Goal: Register for event/course

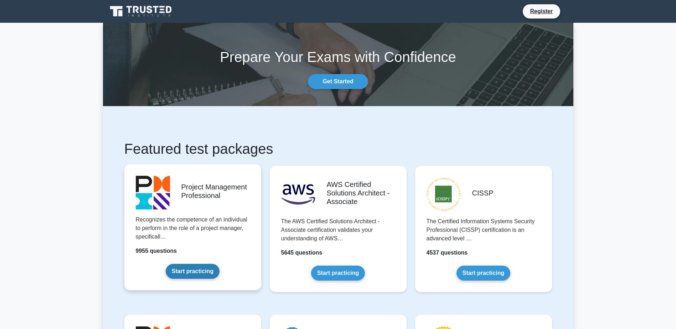
drag, startPoint x: 200, startPoint y: 273, endPoint x: 178, endPoint y: 271, distance: 21.5
click at [200, 273] on link "Start practicing" at bounding box center [193, 271] width 54 height 15
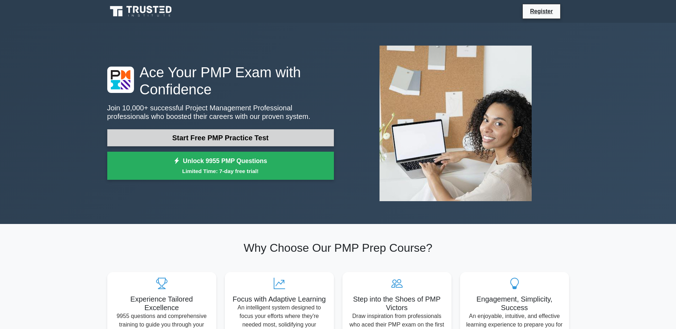
click at [209, 129] on link "Start Free PMP Practice Test" at bounding box center [220, 137] width 226 height 17
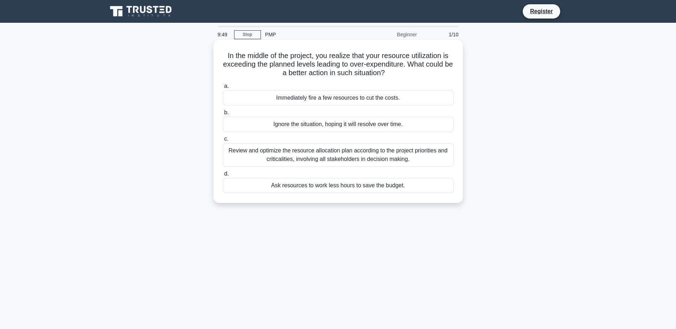
click at [335, 154] on div "Review and optimize the resource allocation plan according to the project prior…" at bounding box center [338, 155] width 231 height 24
click at [223, 141] on input "c. Review and optimize the resource allocation plan according to the project pr…" at bounding box center [223, 139] width 0 height 5
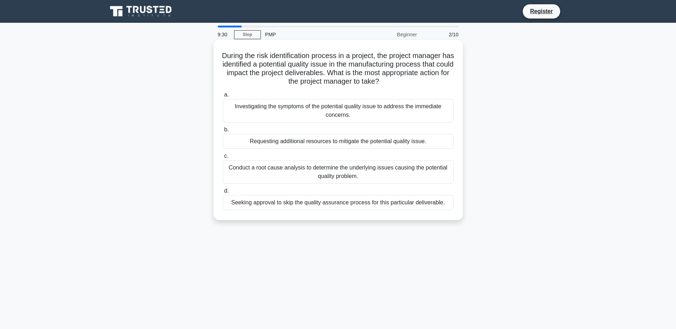
click at [350, 167] on div "Conduct a root cause analysis to determine the underlying issues causing the po…" at bounding box center [338, 172] width 231 height 24
click at [223, 158] on input "c. Conduct a root cause analysis to determine the underlying issues causing the…" at bounding box center [223, 156] width 0 height 5
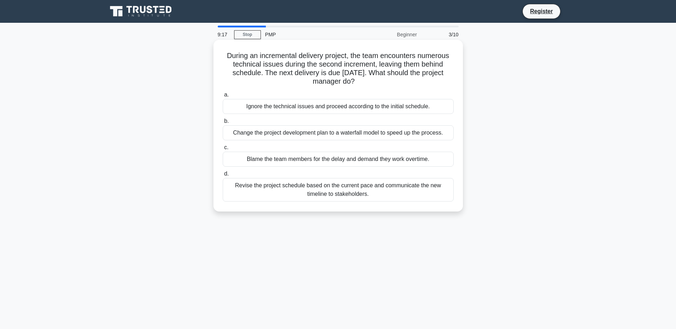
click at [351, 189] on div "Revise the project schedule based on the current pace and communicate the new t…" at bounding box center [338, 190] width 231 height 24
click at [223, 176] on input "d. Revise the project schedule based on the current pace and communicate the ne…" at bounding box center [223, 174] width 0 height 5
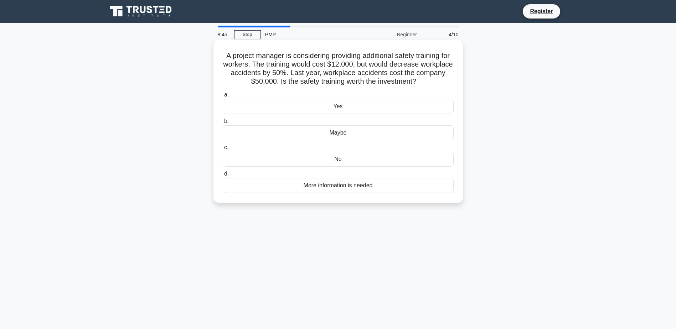
click at [333, 108] on div "Yes" at bounding box center [338, 106] width 231 height 15
click at [223, 97] on input "a. Yes" at bounding box center [223, 95] width 0 height 5
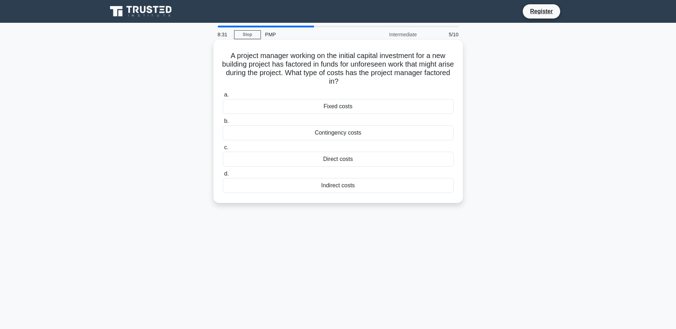
click at [349, 135] on div "Contingency costs" at bounding box center [338, 132] width 231 height 15
click at [223, 124] on input "b. Contingency costs" at bounding box center [223, 121] width 0 height 5
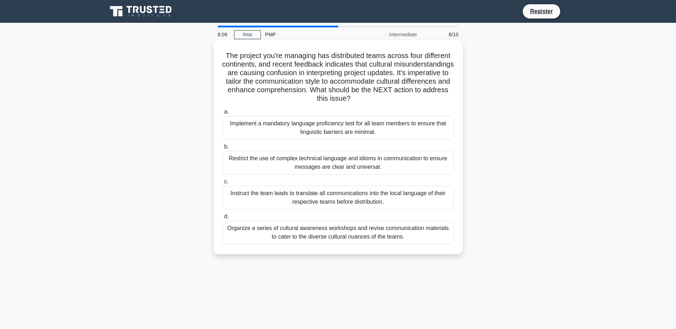
click at [359, 234] on div "Organize a series of cultural awareness workshops and revise communication mate…" at bounding box center [338, 233] width 231 height 24
click at [223, 219] on input "d. Organize a series of cultural awareness workshops and revise communication m…" at bounding box center [223, 216] width 0 height 5
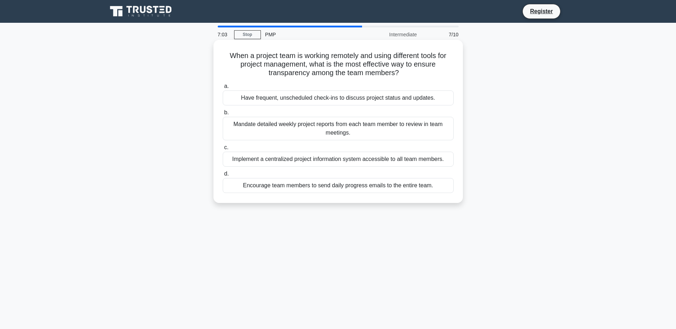
click at [278, 128] on div "Mandate detailed weekly project reports from each team member to review in team…" at bounding box center [338, 129] width 231 height 24
click at [223, 115] on input "b. Mandate detailed weekly project reports from each team member to review in t…" at bounding box center [223, 112] width 0 height 5
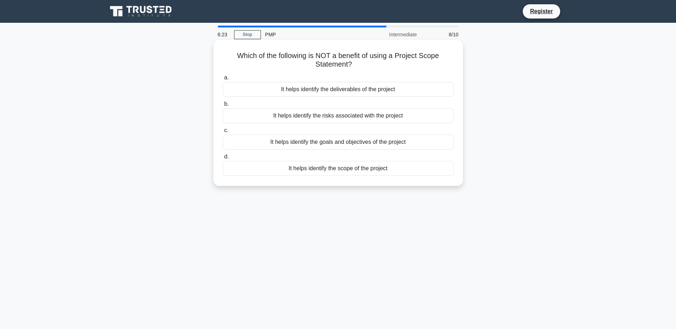
click at [352, 118] on div "It helps identify the risks associated with the project" at bounding box center [338, 115] width 231 height 15
click at [223, 106] on input "b. It helps identify the risks associated with the project" at bounding box center [223, 104] width 0 height 5
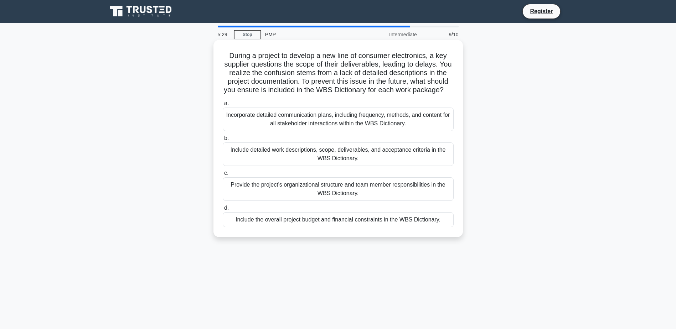
click at [304, 162] on div "Include detailed work descriptions, scope, deliverables, and acceptance criteri…" at bounding box center [338, 154] width 231 height 24
click at [223, 141] on input "b. Include detailed work descriptions, scope, deliverables, and acceptance crit…" at bounding box center [223, 138] width 0 height 5
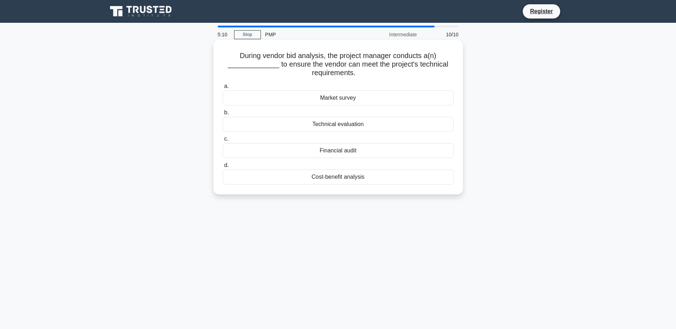
click at [359, 127] on div "Technical evaluation" at bounding box center [338, 124] width 231 height 15
click at [223, 115] on input "b. Technical evaluation" at bounding box center [223, 112] width 0 height 5
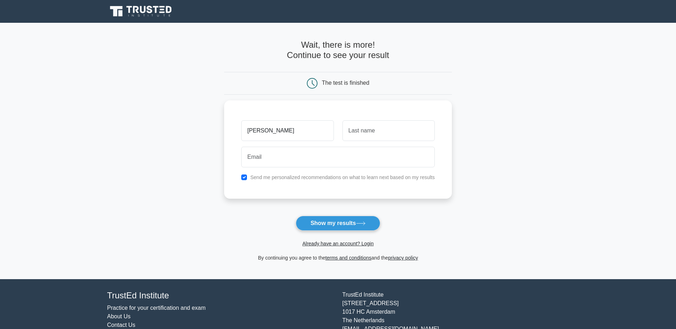
type input "[PERSON_NAME]"
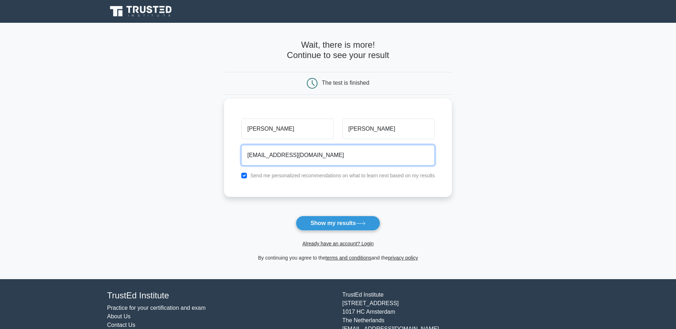
type input "svempa@yahoo.se"
click at [244, 177] on input "checkbox" at bounding box center [244, 176] width 6 height 6
checkbox input "false"
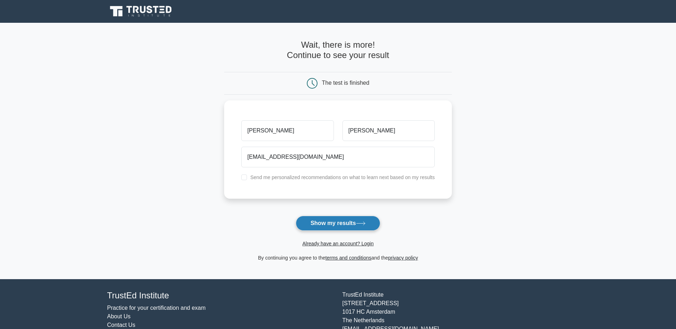
click at [334, 225] on button "Show my results" at bounding box center [338, 223] width 84 height 15
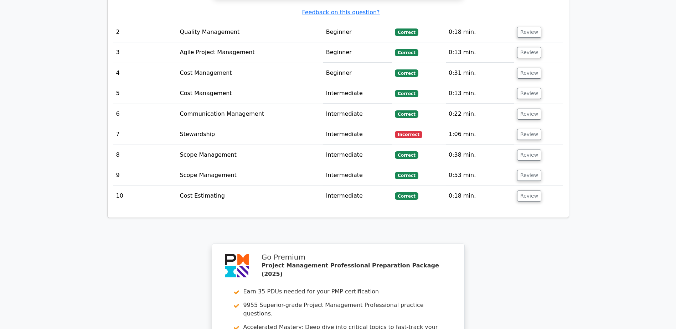
scroll to position [982, 0]
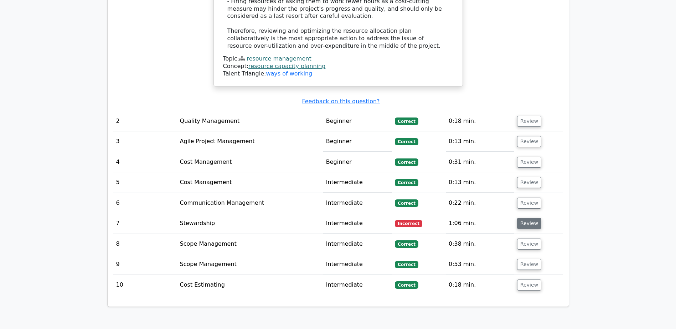
click at [525, 218] on button "Review" at bounding box center [529, 223] width 24 height 11
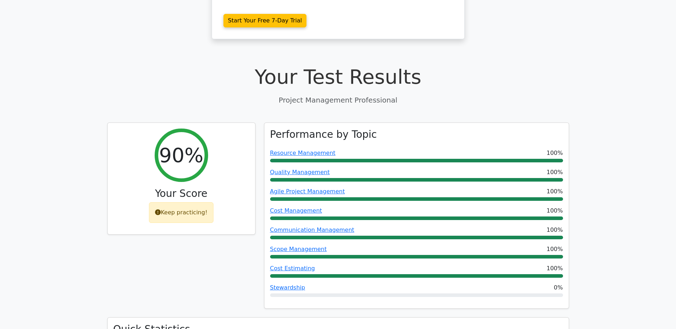
scroll to position [234, 0]
